Goal: Transaction & Acquisition: Complete application form

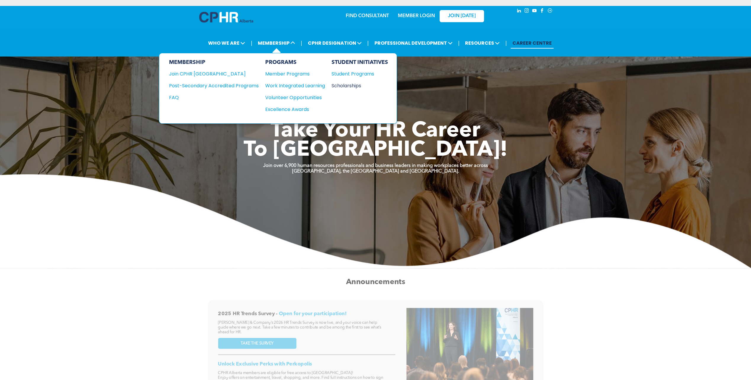
click at [348, 83] on div "Scholarships" at bounding box center [356, 85] width 51 height 7
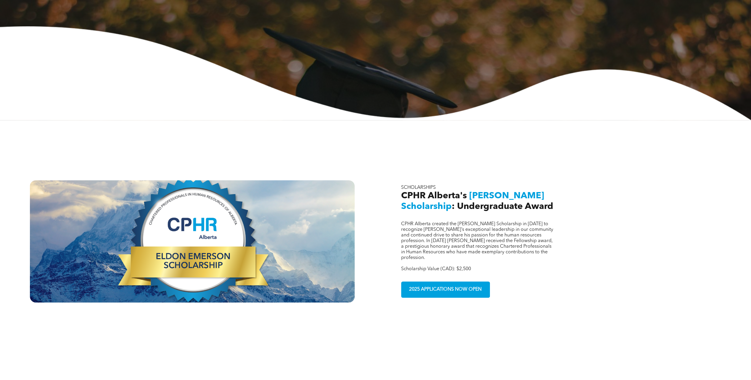
scroll to position [207, 0]
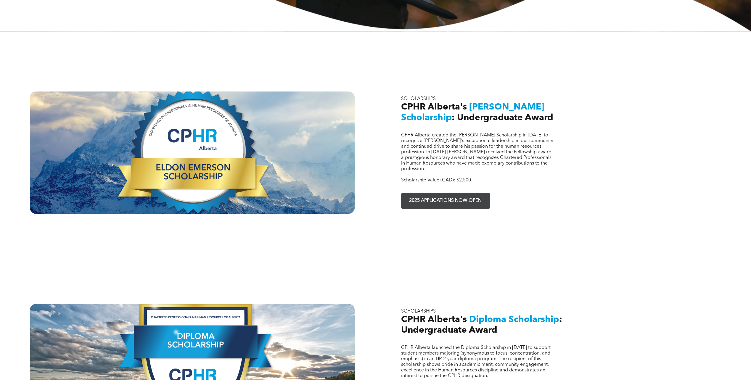
click at [432, 195] on span "2025 APPLICATIONS NOW OPEN" at bounding box center [445, 201] width 77 height 12
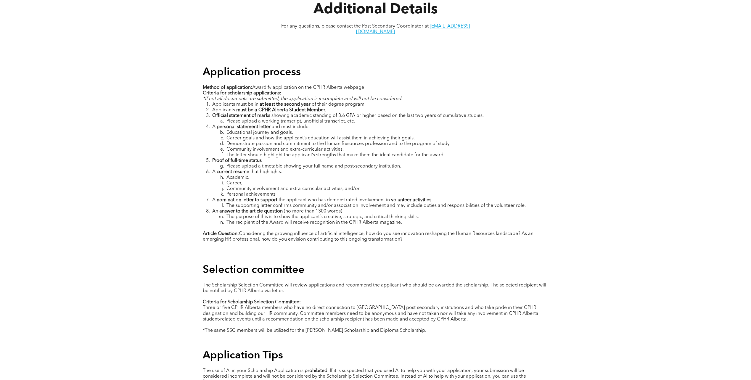
scroll to position [858, 0]
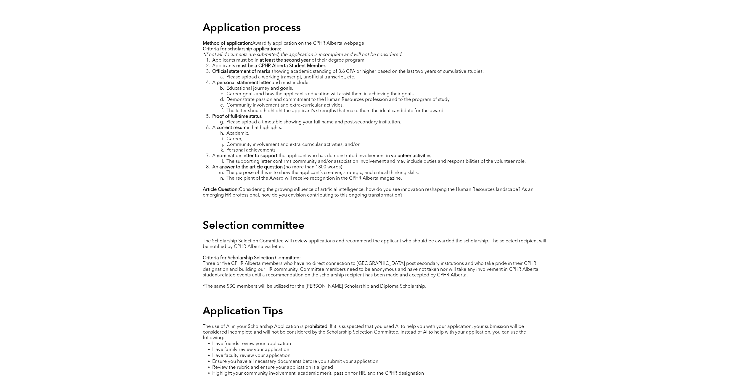
click at [283, 264] on span "Three or five CPHR Alberta members who have no direct connection to Alberta pos…" at bounding box center [371, 269] width 336 height 16
click at [283, 261] on span "Three or five CPHR Alberta members who have no direct connection to Alberta pos…" at bounding box center [371, 269] width 336 height 16
drag, startPoint x: 284, startPoint y: 255, endPoint x: 431, endPoint y: 257, distance: 146.8
click at [431, 261] on span "Three or five CPHR Alberta members who have no direct connection to Alberta pos…" at bounding box center [371, 269] width 336 height 16
copy span "who have no direct connection to Alberta post-secondary institutions"
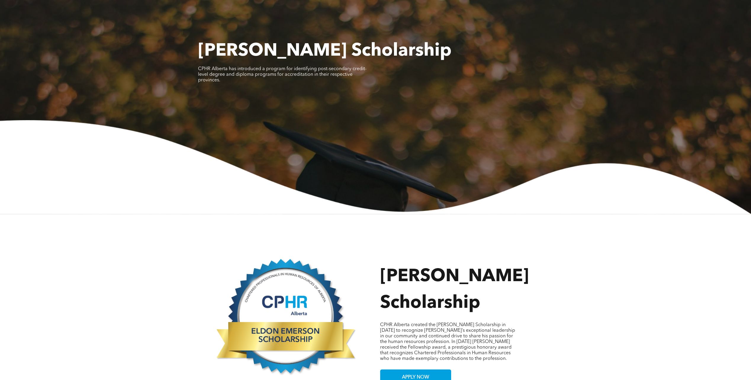
scroll to position [0, 0]
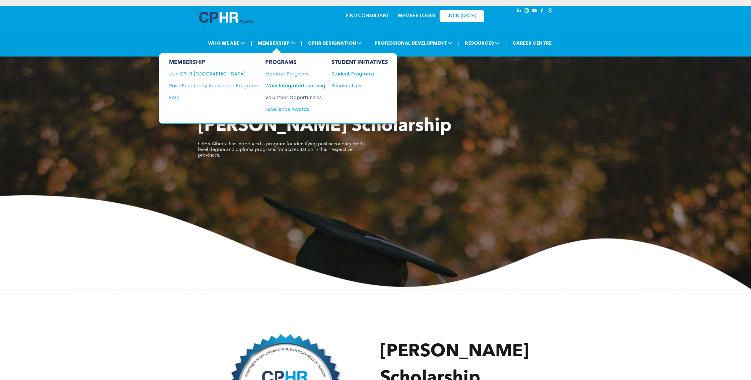
click at [285, 94] on div "Volunteer Opportunities" at bounding box center [292, 97] width 54 height 7
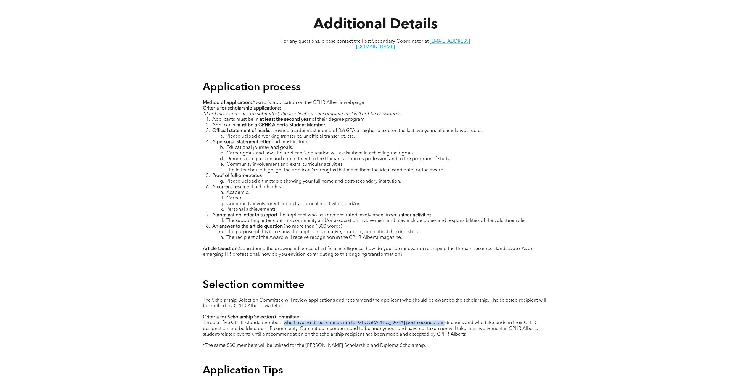
scroll to position [858, 0]
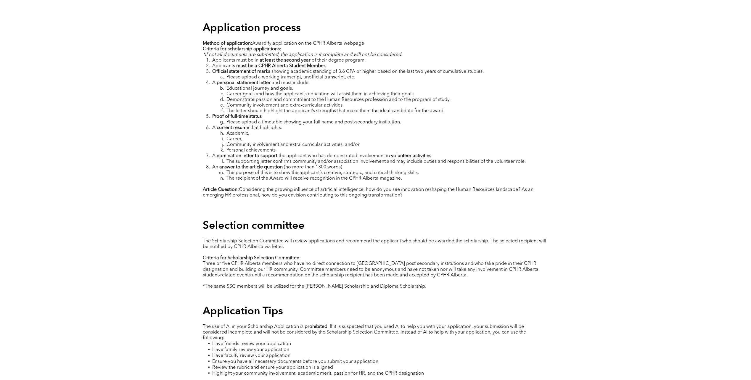
click at [247, 263] on span "Three or five CPHR Alberta members who have no direct connection to Alberta pos…" at bounding box center [371, 269] width 336 height 16
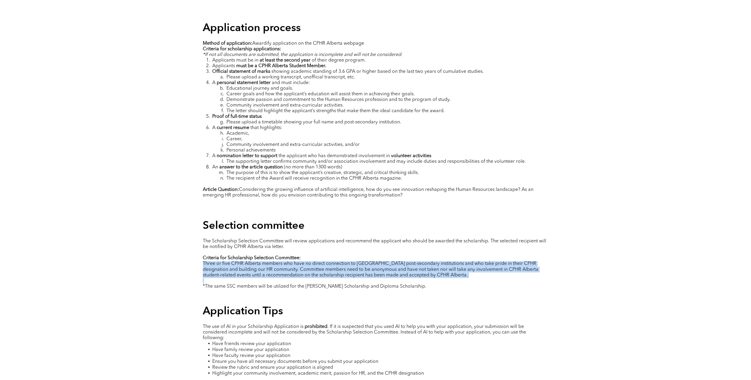
drag, startPoint x: 203, startPoint y: 255, endPoint x: 485, endPoint y: 272, distance: 282.3
click at [485, 272] on div "The Scholarship Selection Committee will review applications and recommend the …" at bounding box center [376, 264] width 346 height 52
copy span "Three or five CPHR Alberta members who have no direct connection to Alberta pos…"
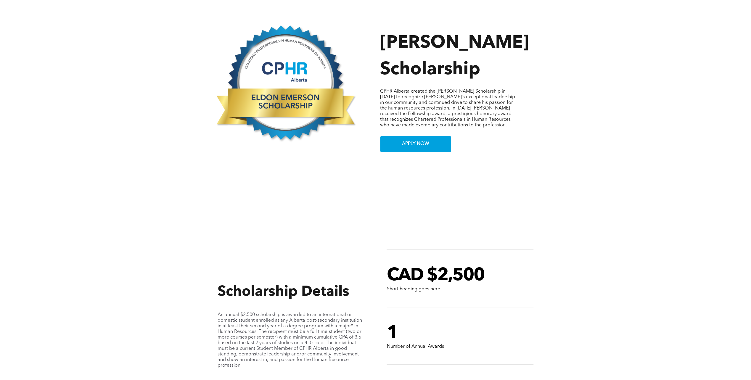
scroll to position [296, 0]
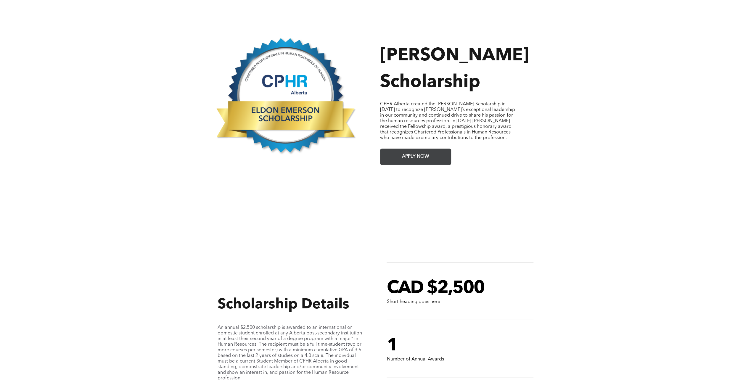
click at [407, 151] on span "APPLY NOW" at bounding box center [415, 157] width 31 height 12
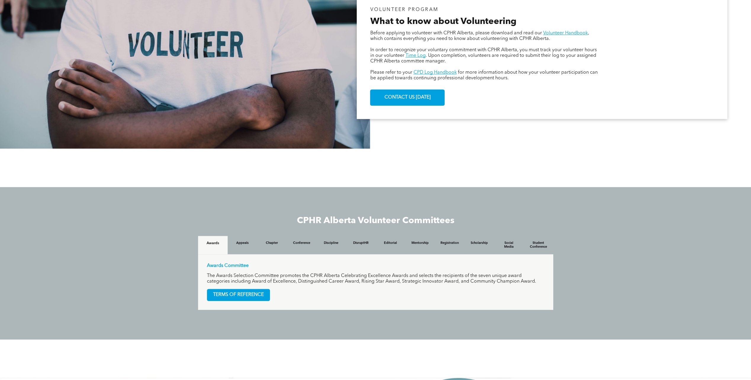
scroll to position [327, 0]
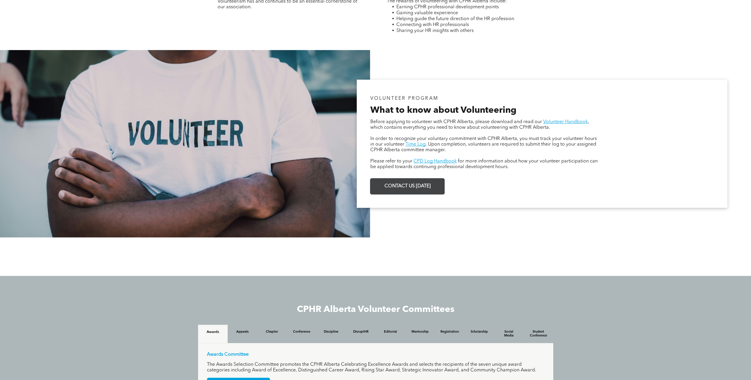
click at [438, 184] on link "CONTACT US [DATE]" at bounding box center [407, 186] width 75 height 16
